Goal: Information Seeking & Learning: Learn about a topic

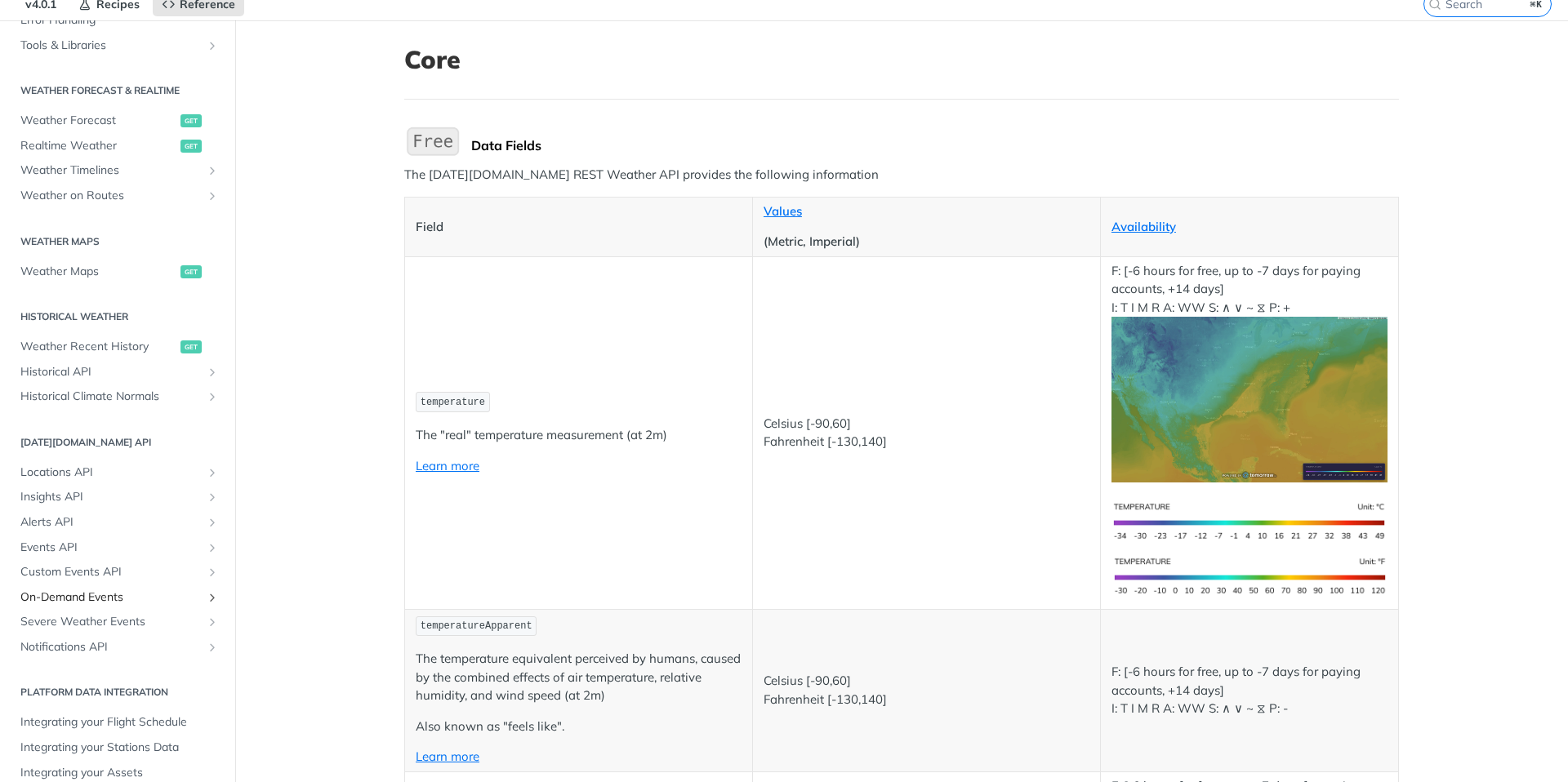
click at [80, 589] on span "On-Demand Events" at bounding box center [111, 597] width 181 height 16
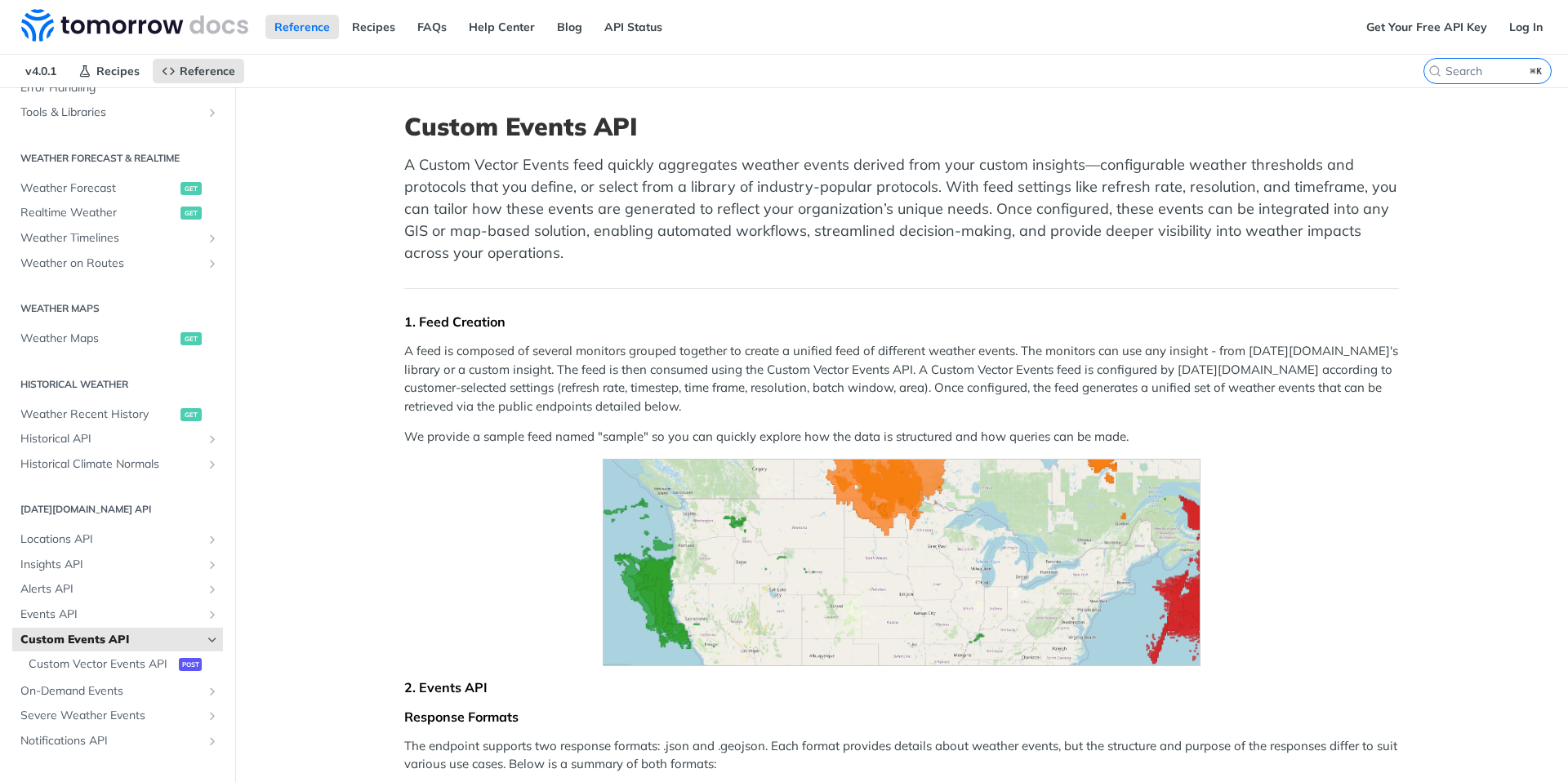
click at [544, 568] on span "Expand image" at bounding box center [902, 563] width 995 height 207
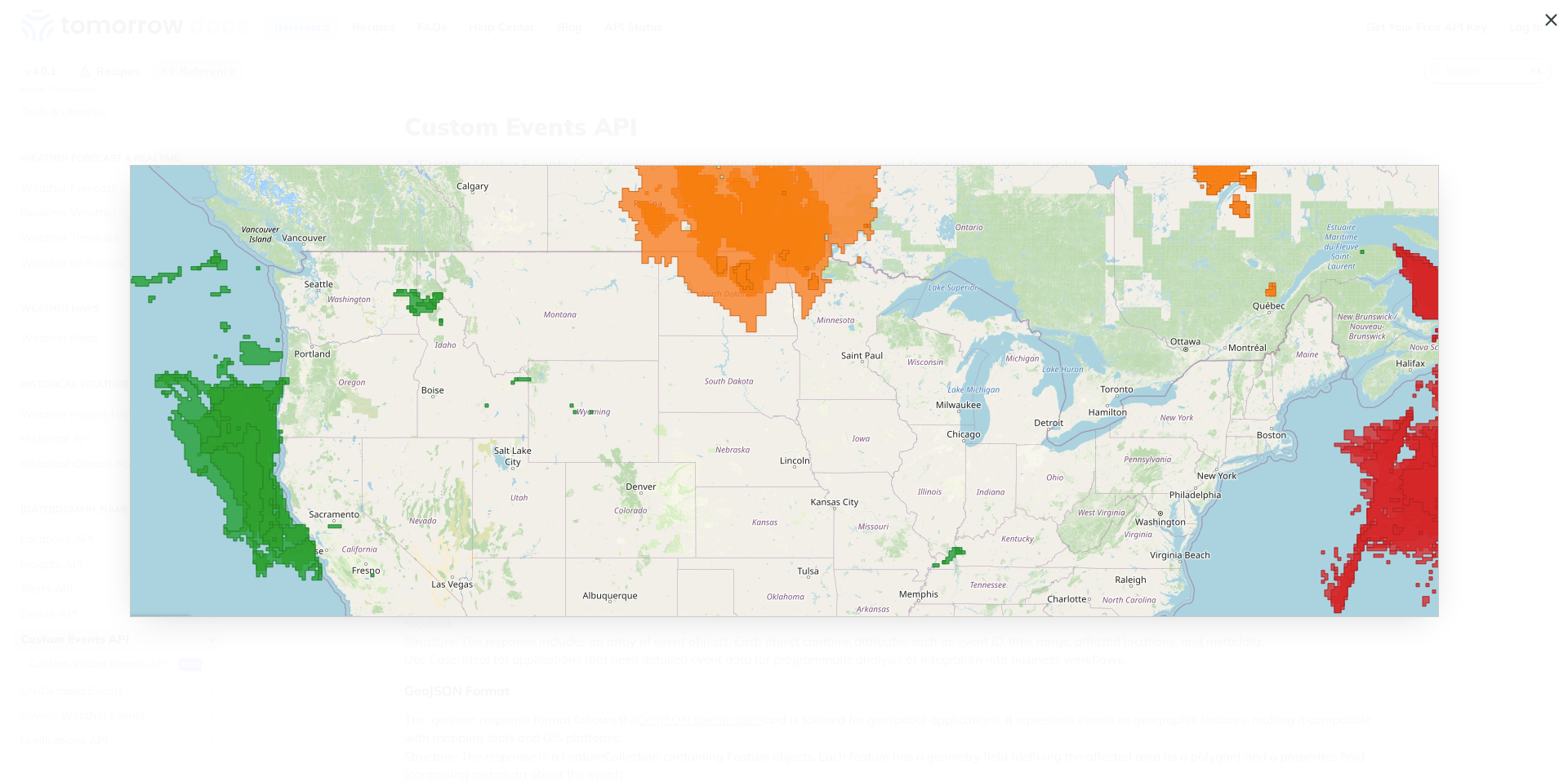
click at [538, 691] on span "Collapse image" at bounding box center [784, 391] width 1568 height 782
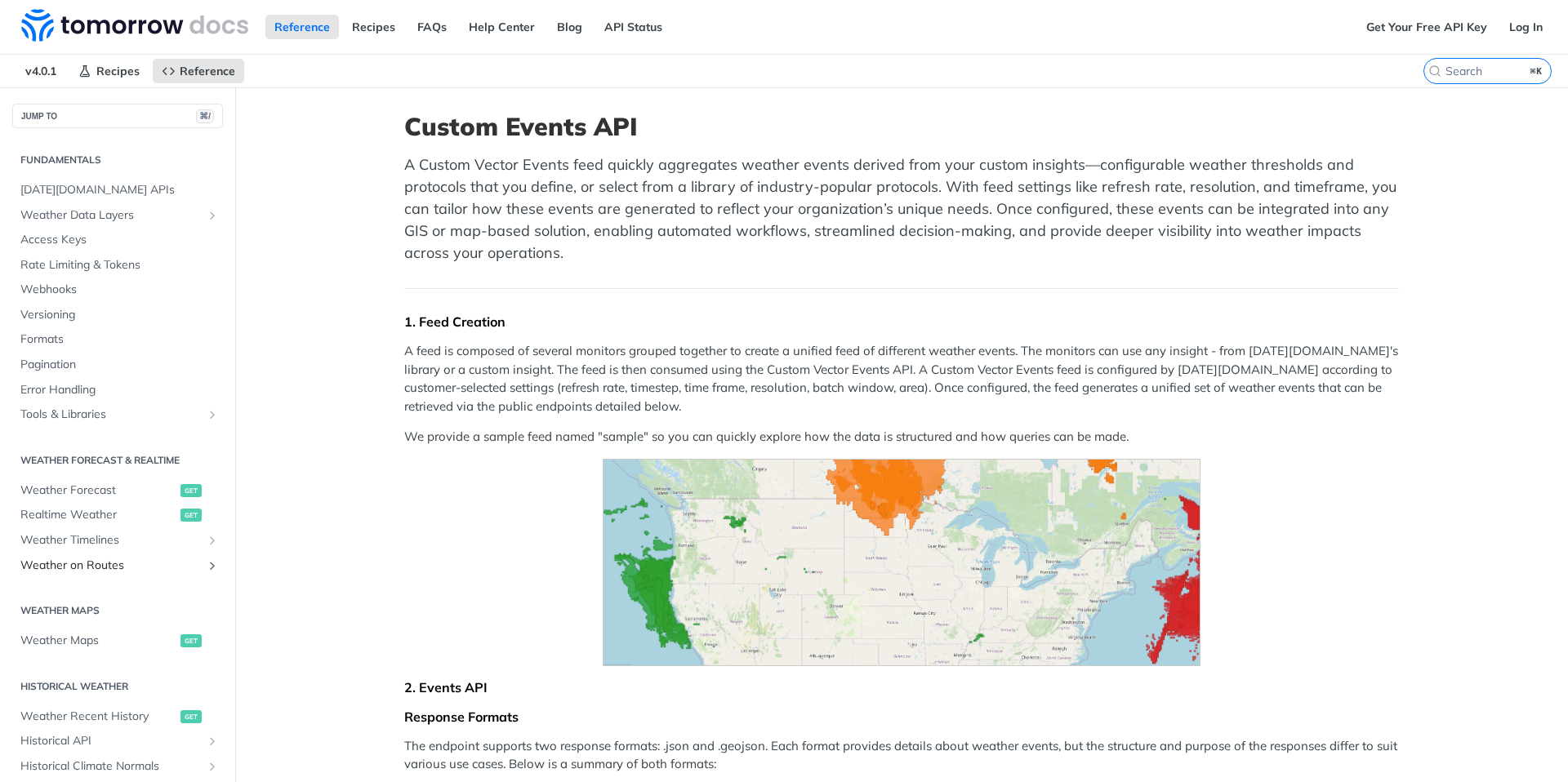
click at [119, 572] on link "Weather on Routes" at bounding box center [118, 566] width 211 height 25
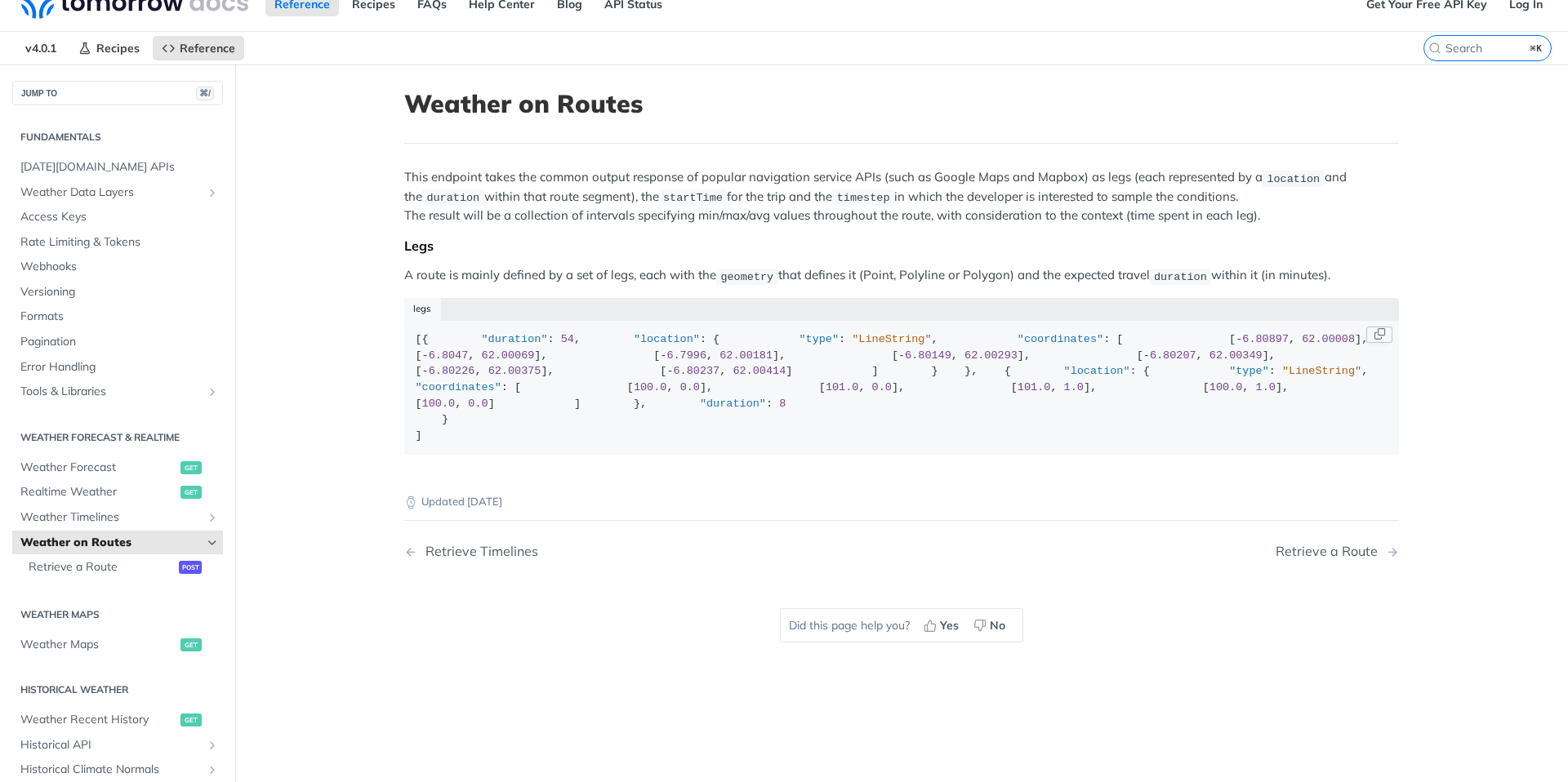
scroll to position [56, 0]
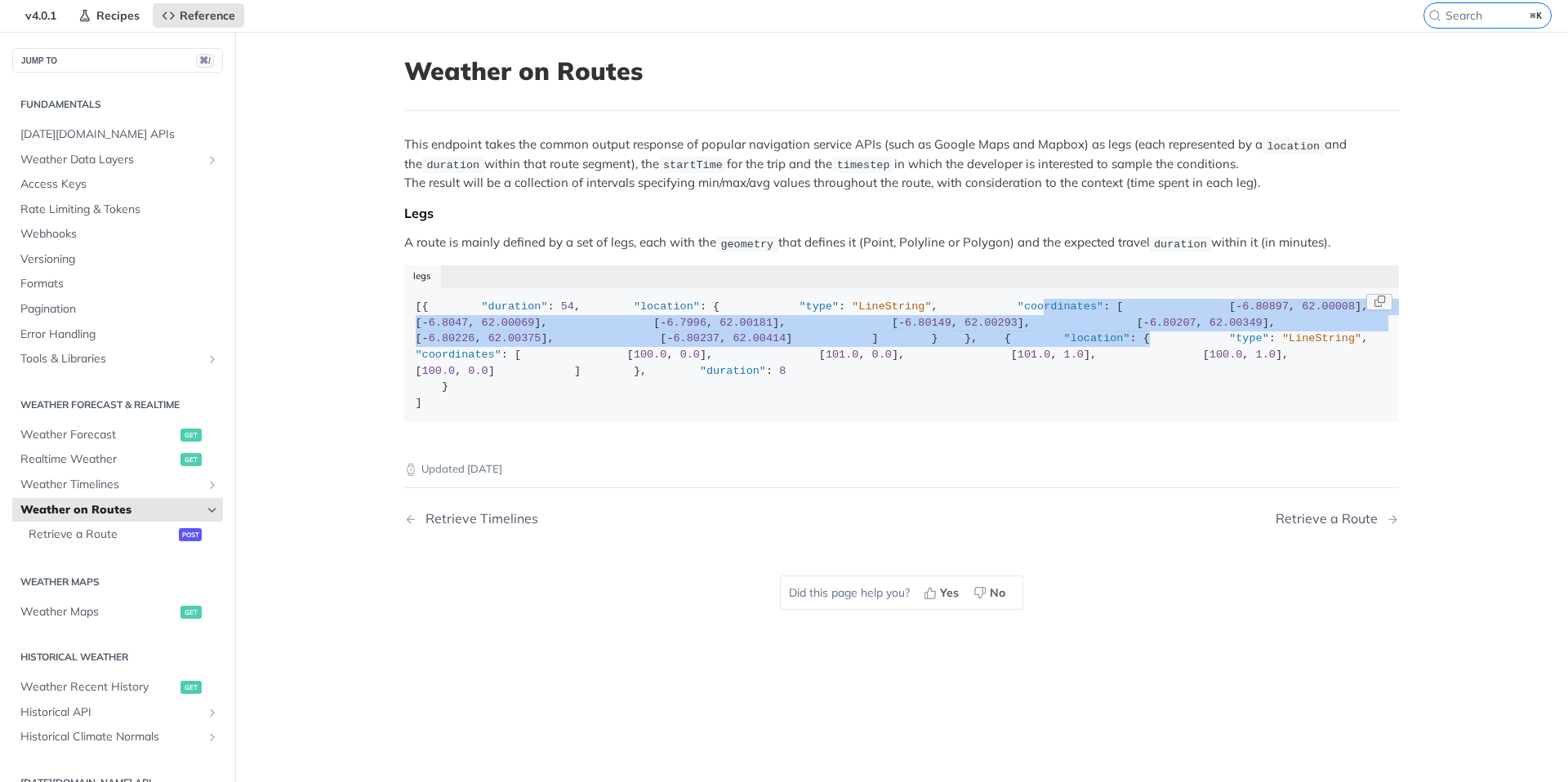
drag, startPoint x: 523, startPoint y: 365, endPoint x: 726, endPoint y: 566, distance: 285.7
click at [726, 410] on div "[{ "duration" : 54 , "location" : { "type" : "LineString" , "coordinates" : [ […" at bounding box center [902, 355] width 972 height 111
click at [771, 410] on div "[{ "duration" : 54 , "location" : { "type" : "LineString" , "coordinates" : [ […" at bounding box center [902, 355] width 972 height 111
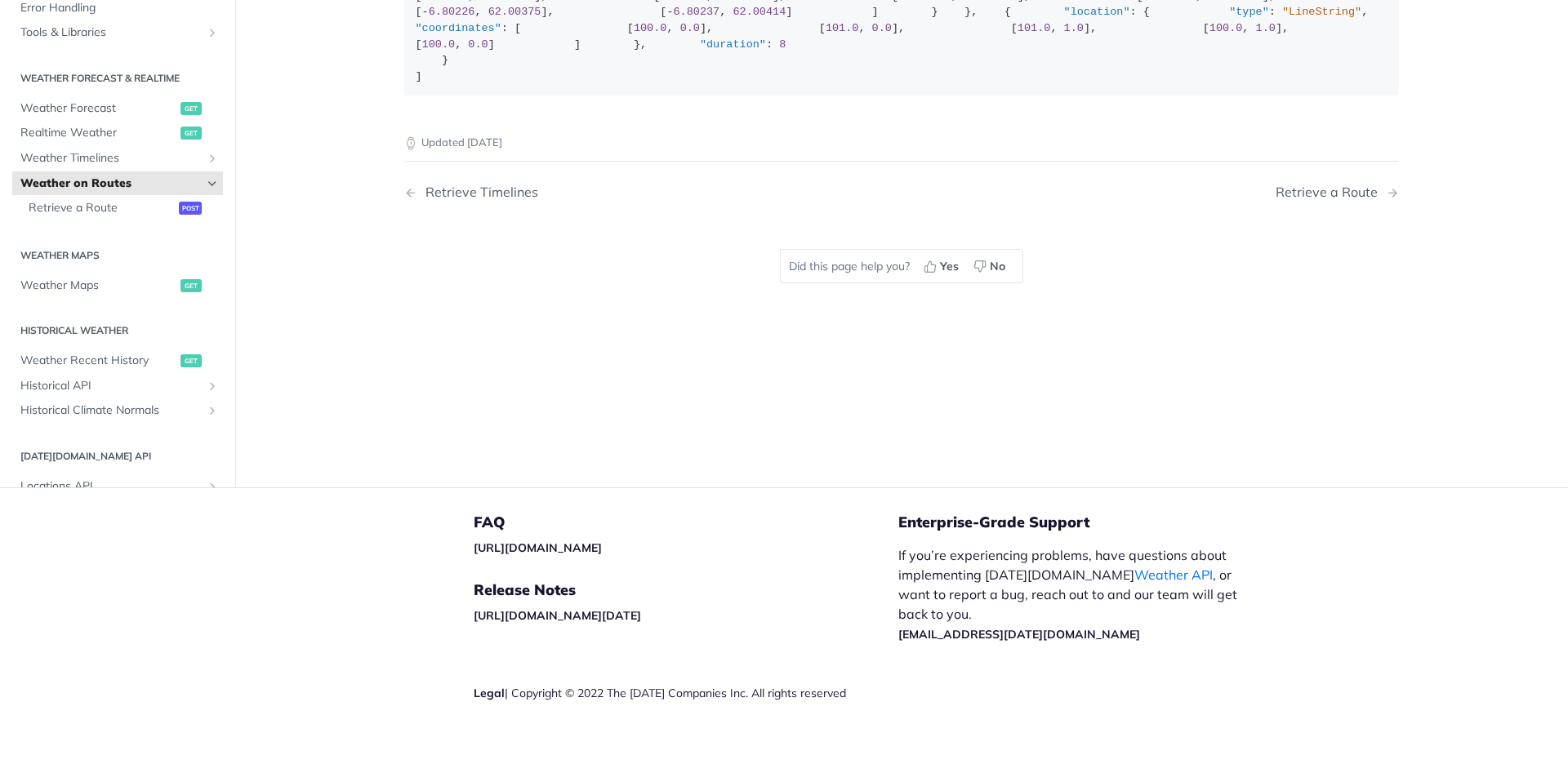
scroll to position [0, 0]
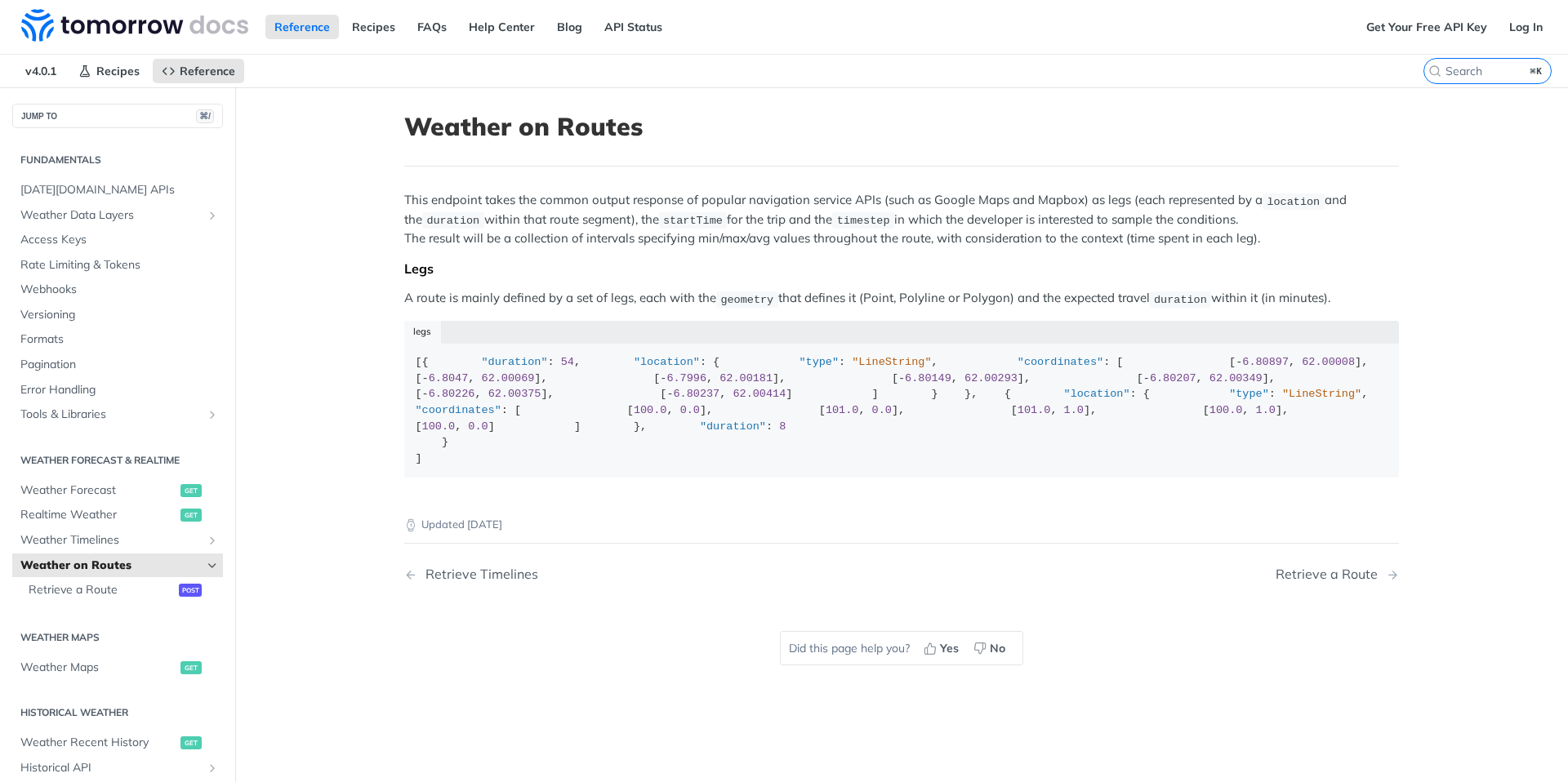
click at [94, 174] on section "Fundamentals Tomorrow.io APIs Weather Data Layers Core Probabilistic Forecastin…" at bounding box center [118, 286] width 211 height 284
click at [81, 192] on span "[DATE][DOMAIN_NAME] APIs" at bounding box center [119, 190] width 198 height 16
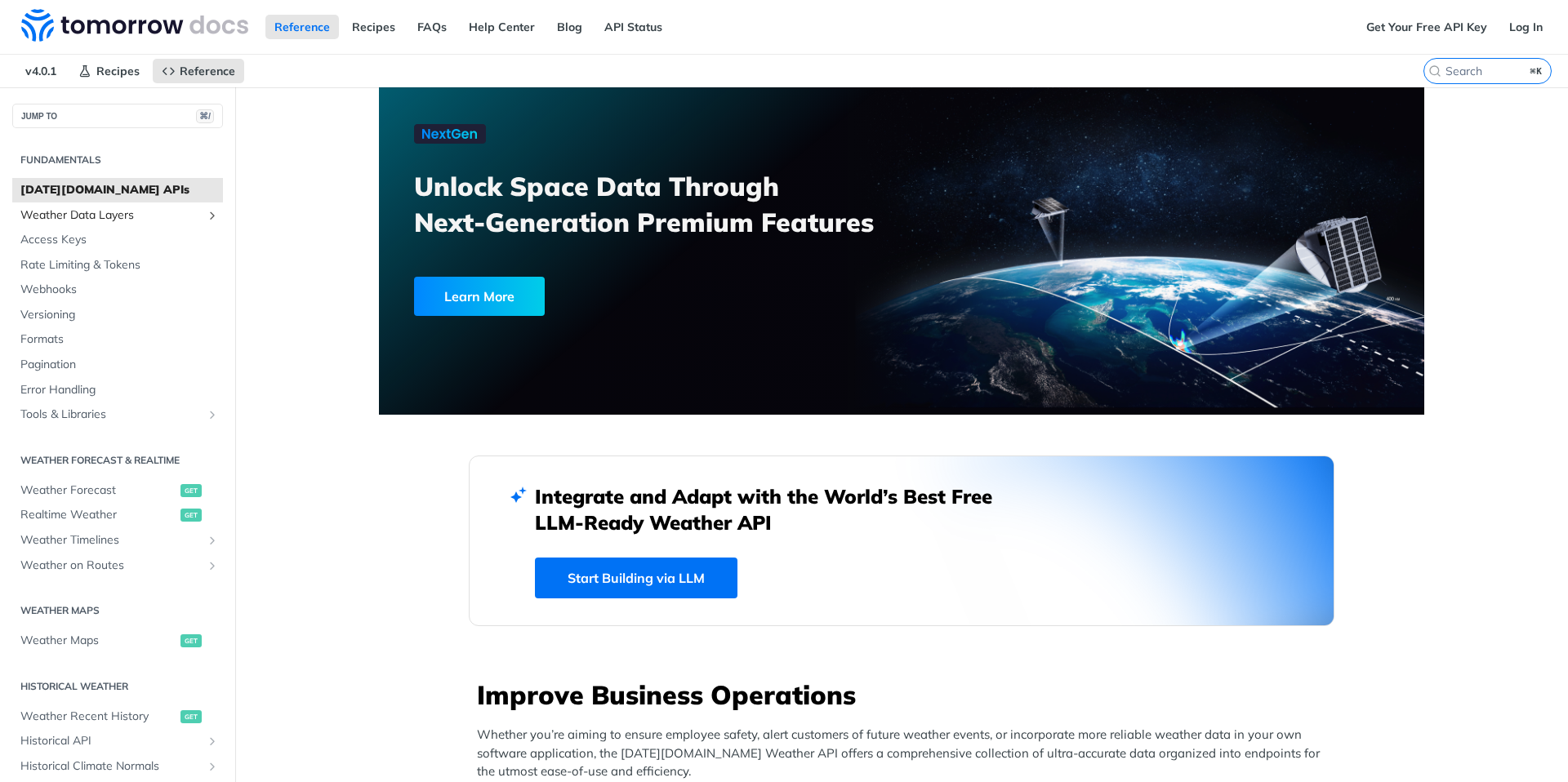
click at [107, 224] on link "Weather Data Layers" at bounding box center [118, 216] width 211 height 25
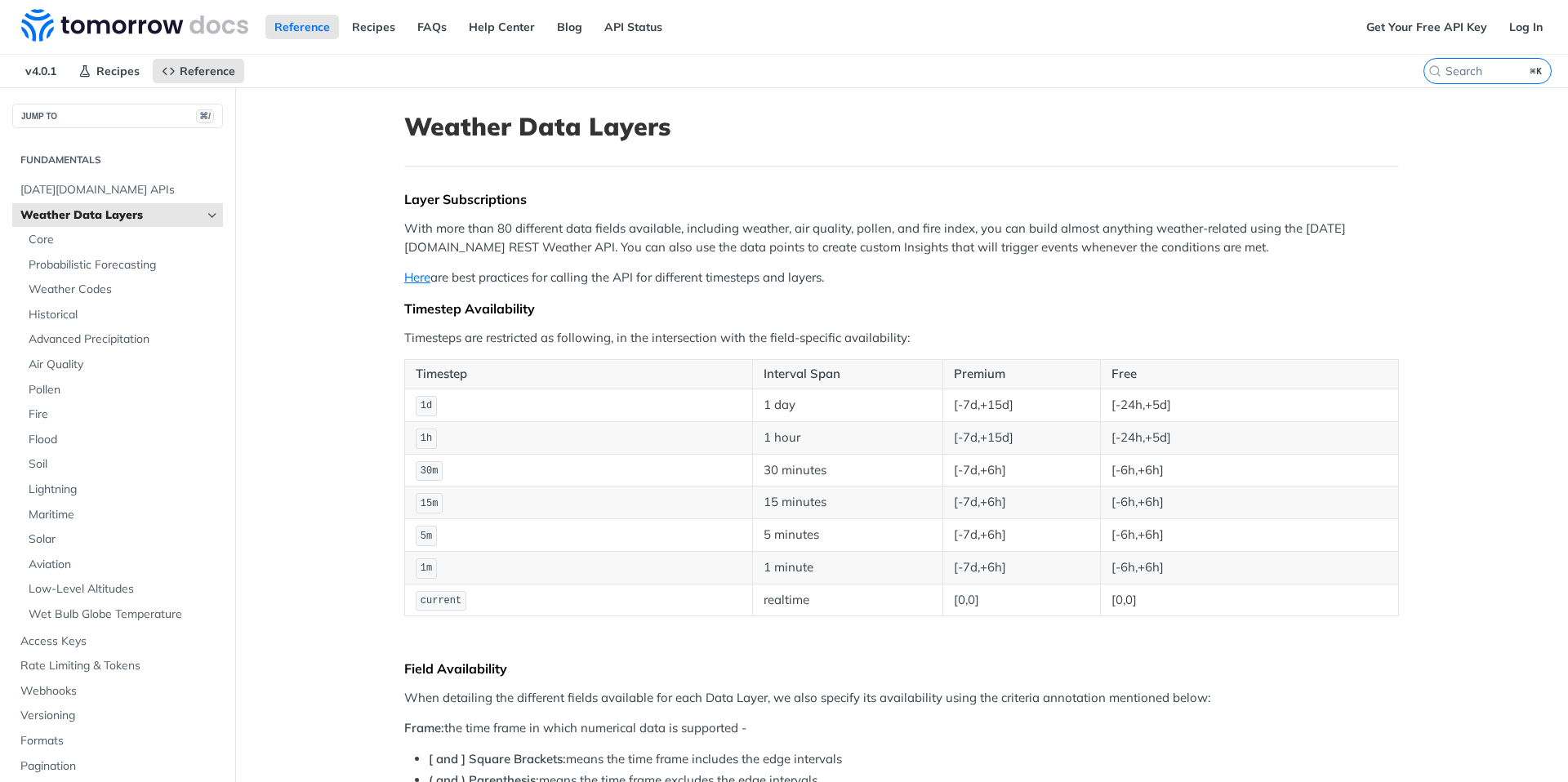
scroll to position [33, 0]
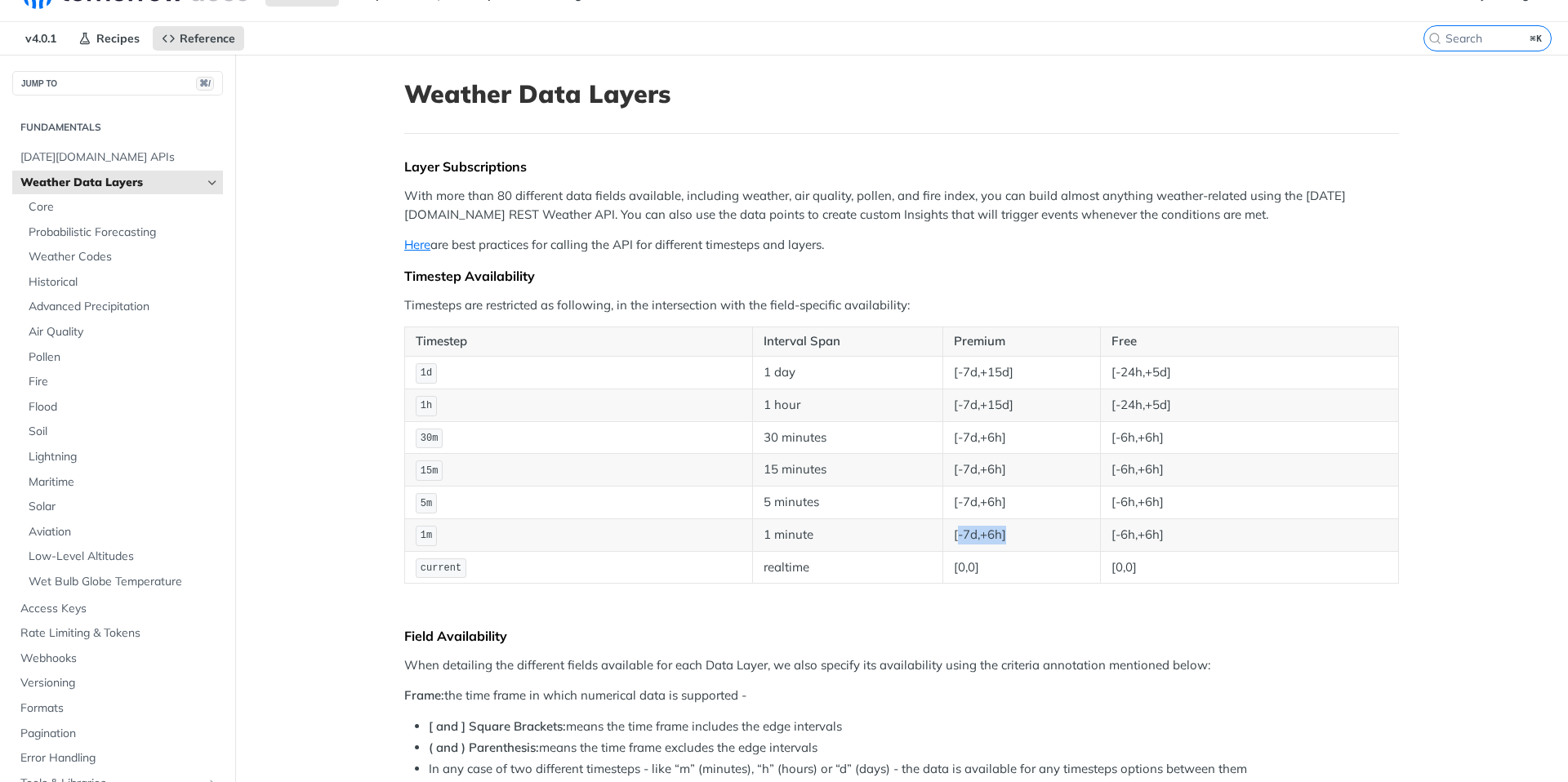
drag, startPoint x: 1012, startPoint y: 534, endPoint x: 957, endPoint y: 538, distance: 55.1
click at [956, 539] on td "[-7d,+6h]" at bounding box center [1022, 534] width 158 height 33
click at [992, 535] on td "[-7d,+6h]" at bounding box center [1022, 534] width 158 height 33
click at [1017, 534] on td "[-7d,+6h]" at bounding box center [1022, 534] width 158 height 33
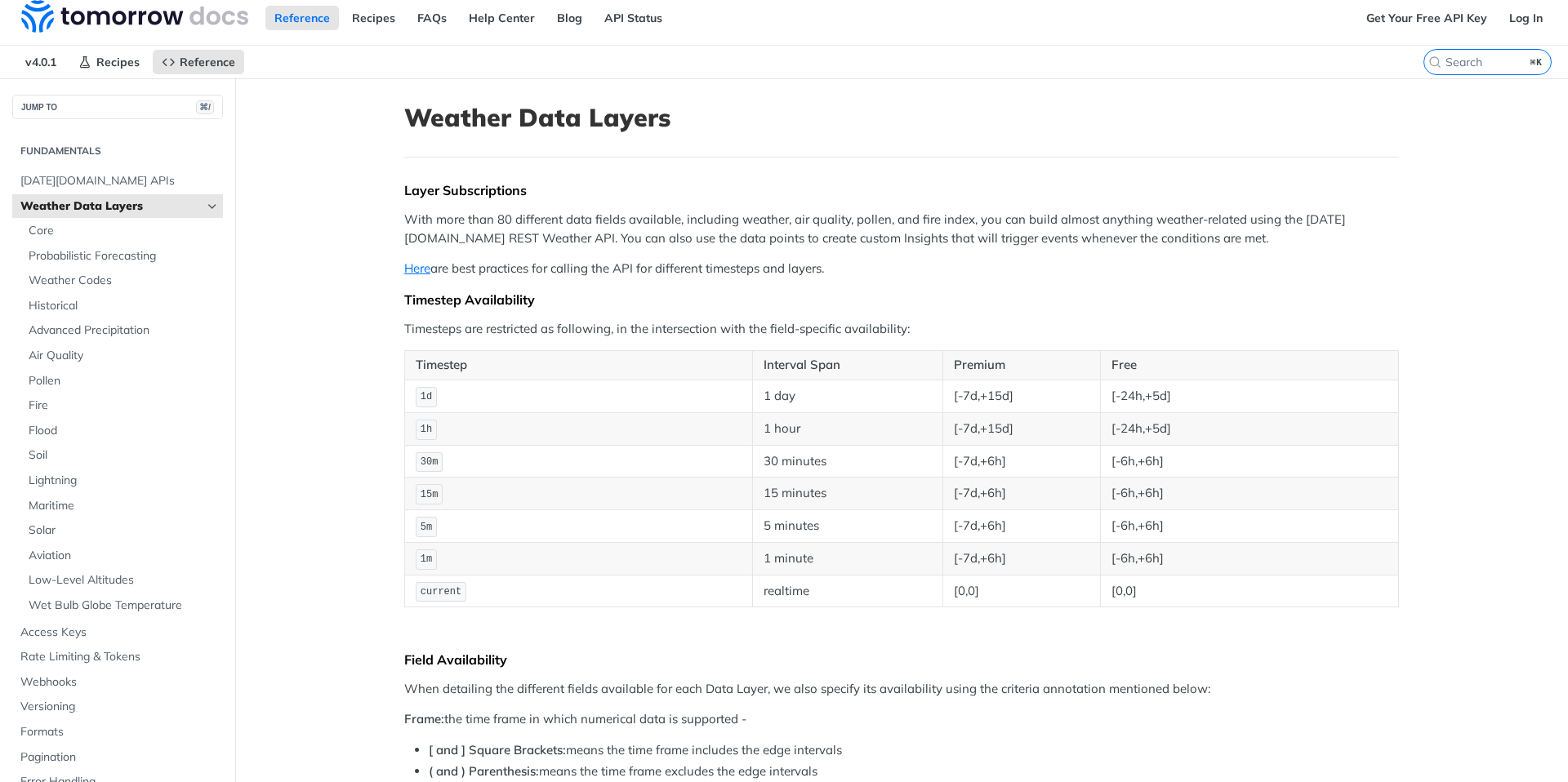
scroll to position [10, 0]
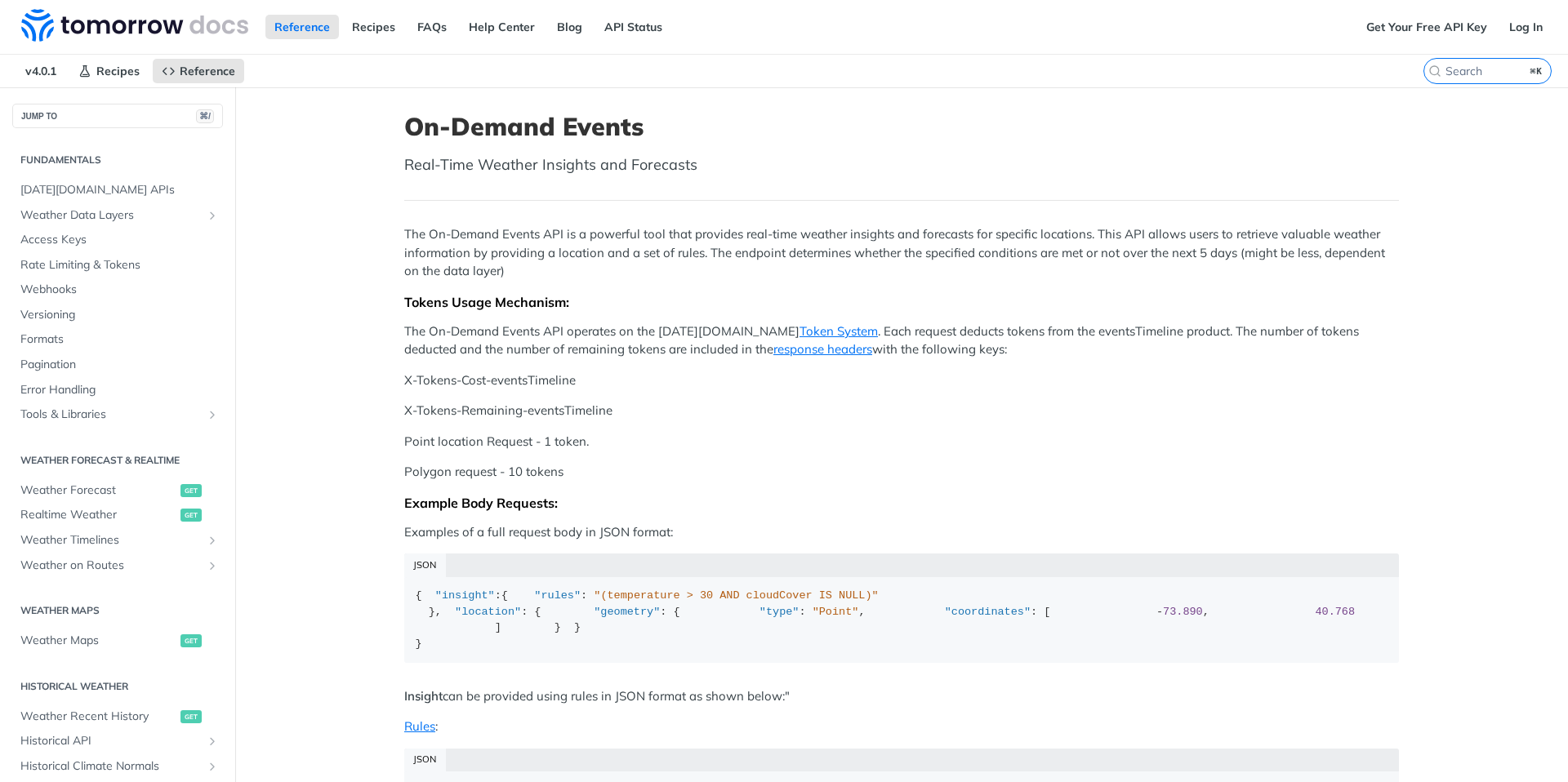
scroll to position [303, 0]
